Goal: Information Seeking & Learning: Find specific fact

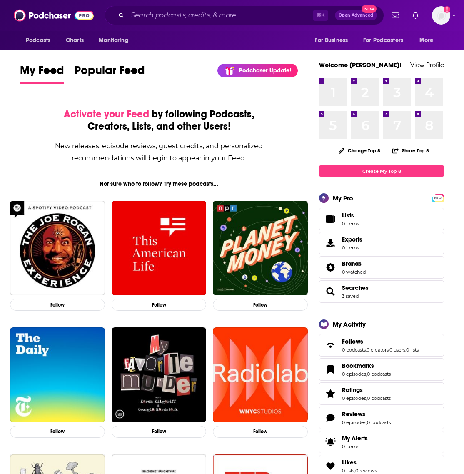
click at [183, 6] on div "⌘ K Open Advanced New" at bounding box center [244, 15] width 279 height 19
click at [182, 16] on input "Search podcasts, credits, & more..." at bounding box center [219, 15] width 185 height 13
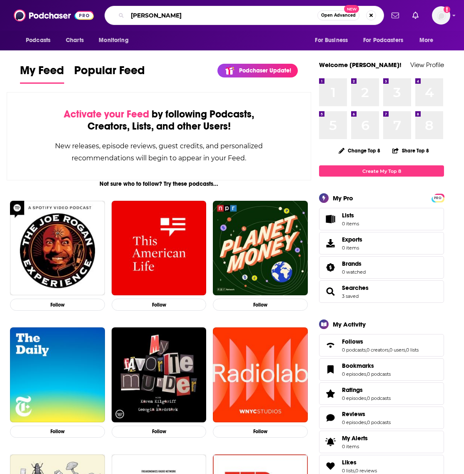
type input "[PERSON_NAME]"
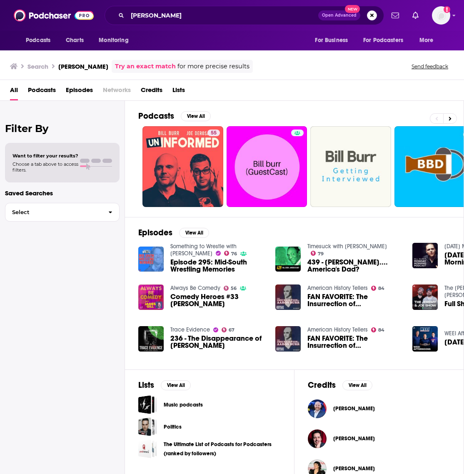
scroll to position [15, 0]
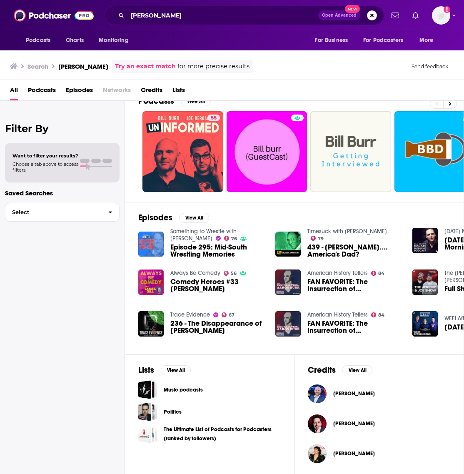
click at [347, 392] on span "[PERSON_NAME]" at bounding box center [354, 393] width 42 height 7
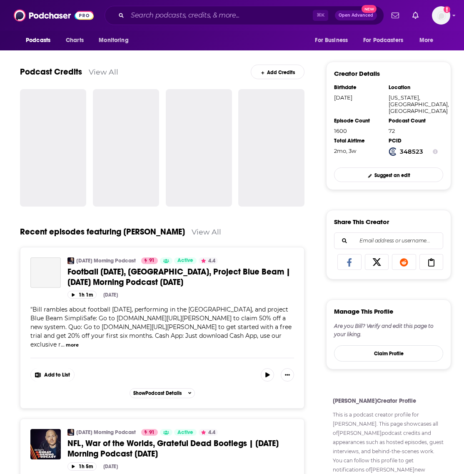
scroll to position [261, 0]
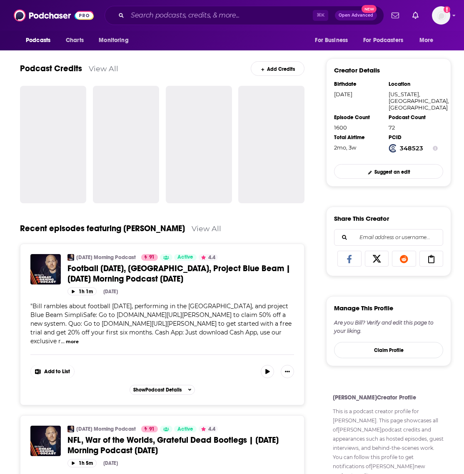
click at [141, 274] on div "[PERSON_NAME] is an [DEMOGRAPHIC_DATA] stand-up comedian, actor, and podcaster.…" at bounding box center [162, 456] width 284 height 960
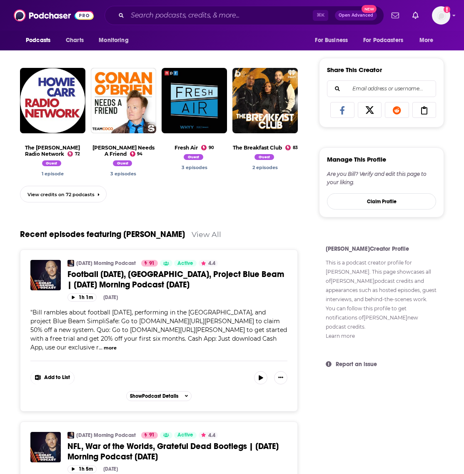
scroll to position [433, 0]
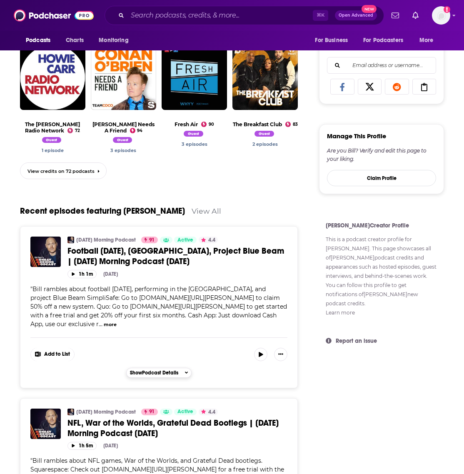
click at [152, 370] on span "Show Podcast Details" at bounding box center [154, 373] width 48 height 6
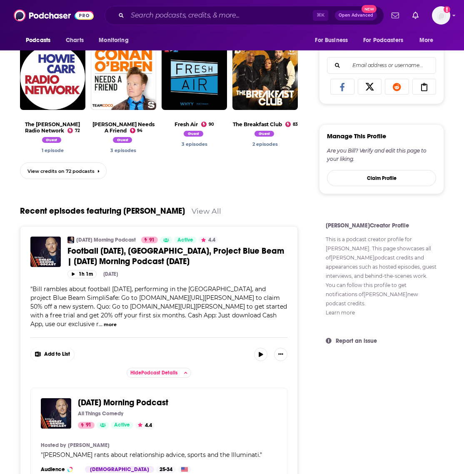
click at [121, 279] on div "[DATE] Morning Podcast 91 Active 4.4 Categories Comedy Football [DATE], [GEOGRA…" at bounding box center [158, 285] width 257 height 97
click at [106, 259] on span "Football [DATE], [GEOGRAPHIC_DATA], Project Blue Beam | [DATE] Morning Podcast …" at bounding box center [175, 256] width 217 height 21
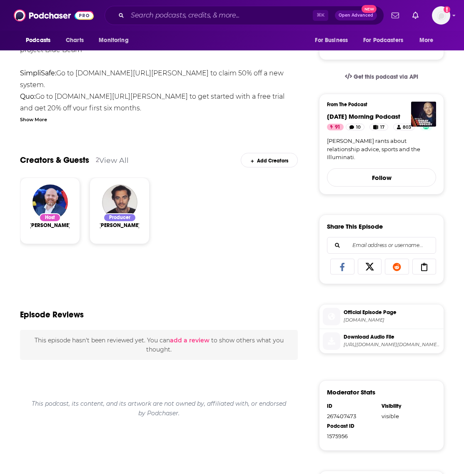
scroll to position [37, 0]
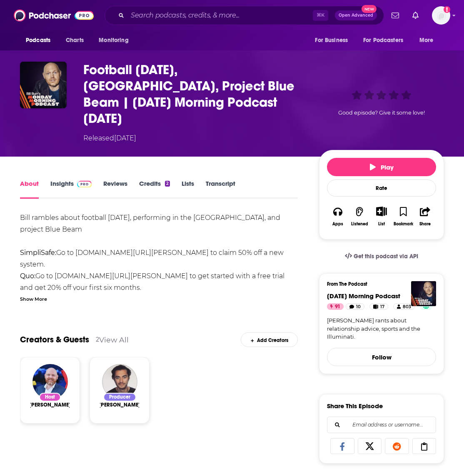
click at [220, 180] on link "Transcript" at bounding box center [221, 189] width 30 height 19
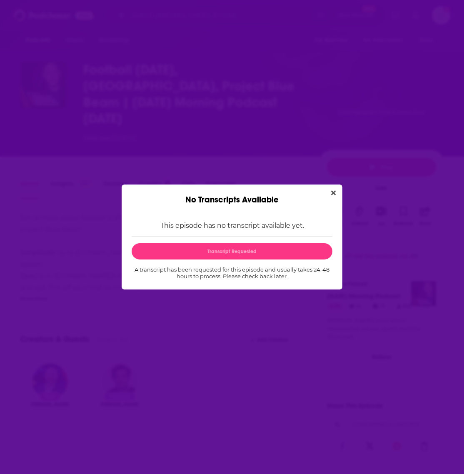
scroll to position [0, 0]
click at [334, 190] on icon "Close" at bounding box center [333, 193] width 5 height 7
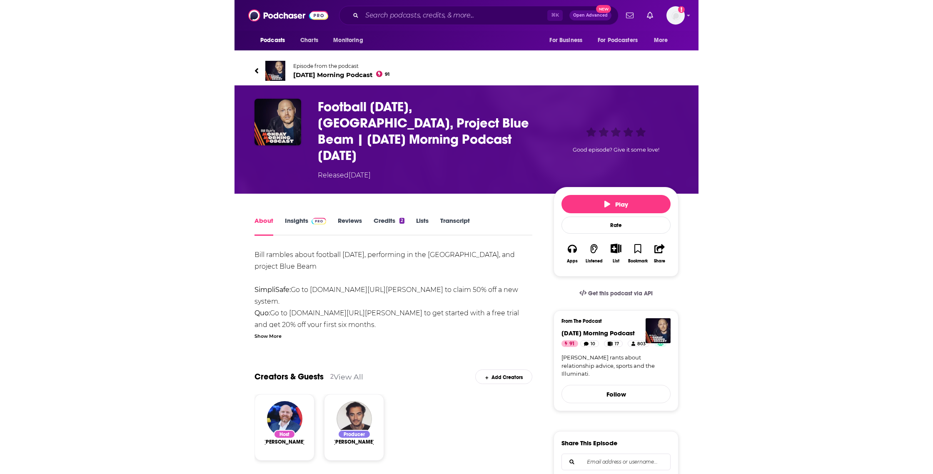
scroll to position [37, 0]
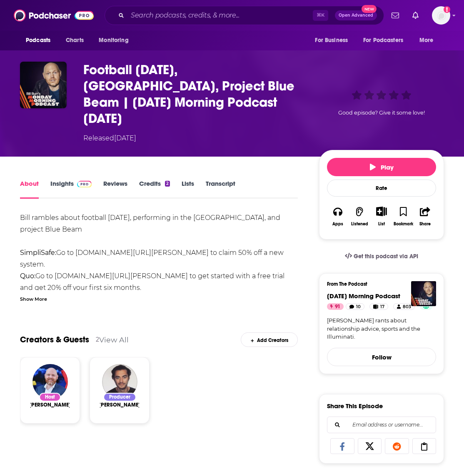
drag, startPoint x: 230, startPoint y: 122, endPoint x: 210, endPoint y: 96, distance: 32.3
click at [230, 133] on div "Released [DATE]" at bounding box center [194, 138] width 222 height 10
click at [202, 86] on h1 "Football [DATE], [GEOGRAPHIC_DATA], Project Blue Beam | [DATE] Morning Podcast …" at bounding box center [194, 94] width 222 height 65
click at [202, 87] on h1 "Football [DATE], [GEOGRAPHIC_DATA], Project Blue Beam | [DATE] Morning Podcast …" at bounding box center [194, 94] width 222 height 65
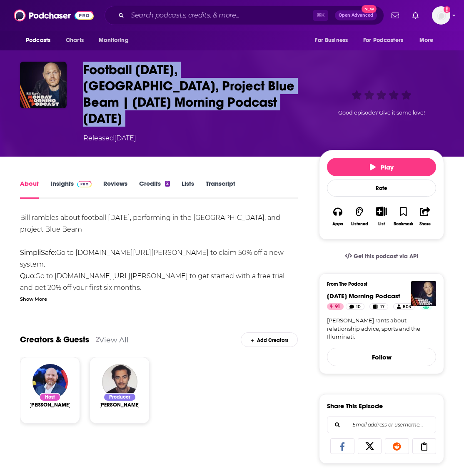
click at [202, 87] on h1 "Football [DATE], [GEOGRAPHIC_DATA], Project Blue Beam | [DATE] Morning Podcast …" at bounding box center [194, 94] width 222 height 65
copy h1 "Football [DATE], [GEOGRAPHIC_DATA], Project Blue Beam | [DATE] Morning Podcast …"
